Goal: Task Accomplishment & Management: Use online tool/utility

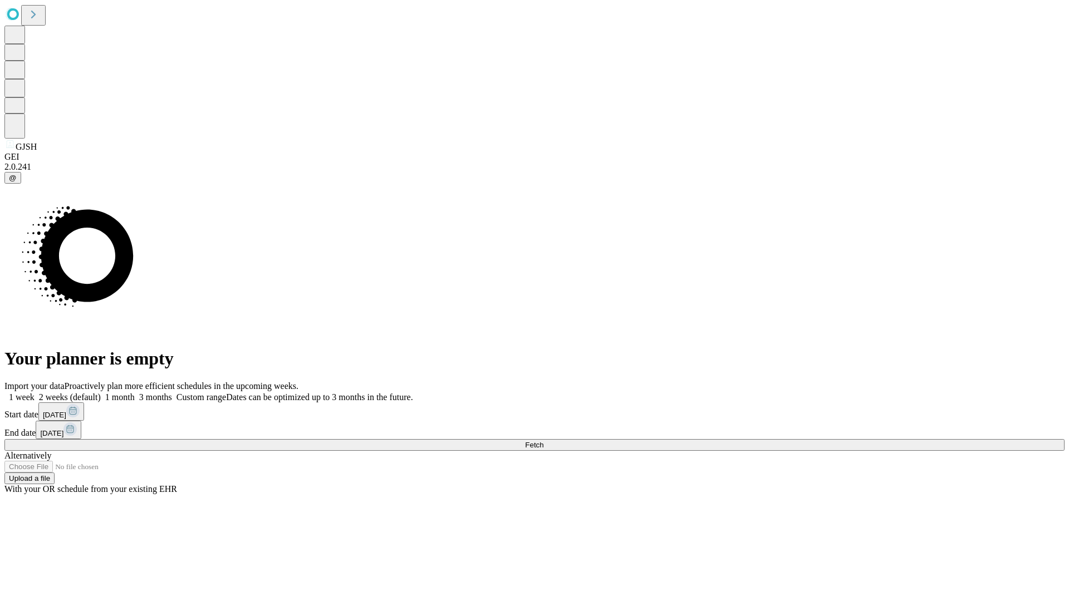
click at [543, 441] on span "Fetch" at bounding box center [534, 445] width 18 height 8
